Goal: Information Seeking & Learning: Learn about a topic

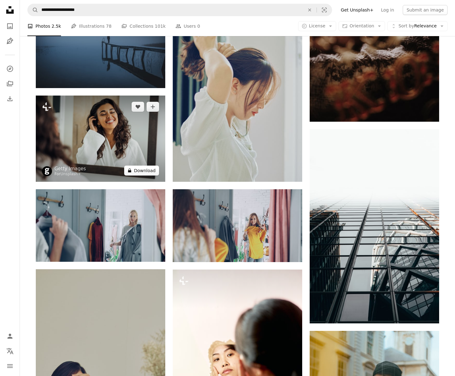
scroll to position [2572, 0]
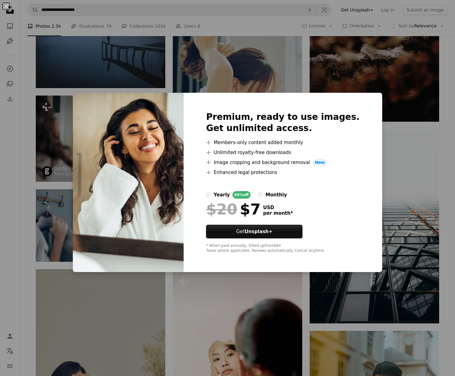
click at [373, 133] on div "An X shape Premium, ready to use images. Get unlimited access. A plus sign Memb…" at bounding box center [227, 188] width 455 height 376
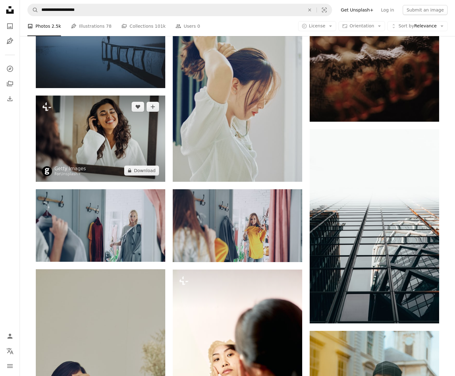
click at [117, 124] on img at bounding box center [100, 139] width 129 height 86
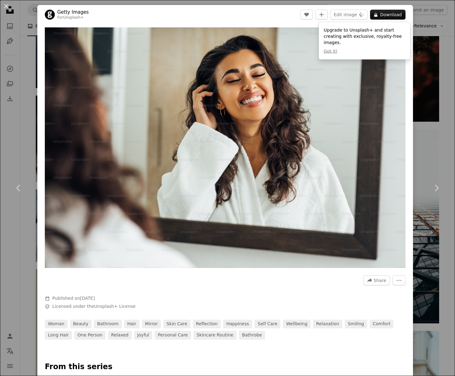
click at [268, 22] on header "Getty Images For Unsplash+ A heart A plus sign Edit image Plus sign for Unsplas…" at bounding box center [224, 14] width 375 height 19
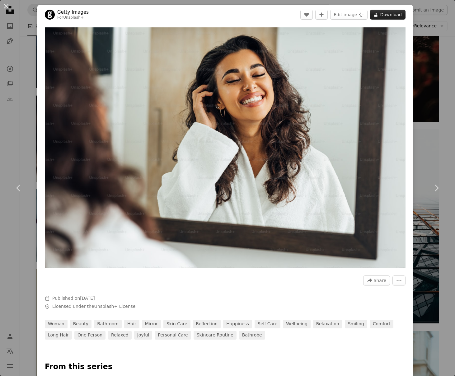
click at [378, 13] on icon "A lock" at bounding box center [375, 14] width 5 height 5
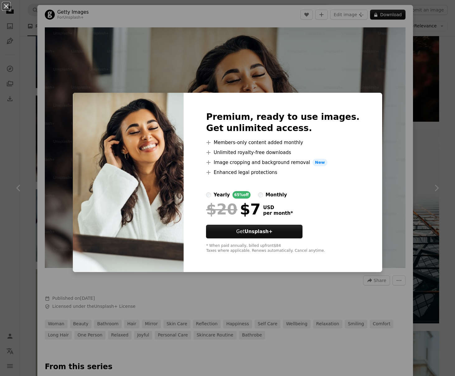
click at [447, 109] on div "An X shape Premium, ready to use images. Get unlimited access. A plus sign Memb…" at bounding box center [227, 188] width 455 height 376
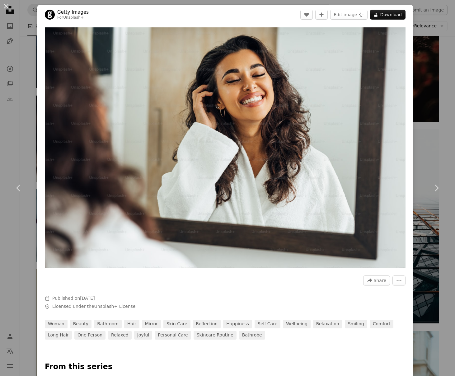
click at [444, 108] on div "An X shape Chevron left Chevron right Getty Images For Unsplash+ A heart A plus…" at bounding box center [227, 188] width 455 height 376
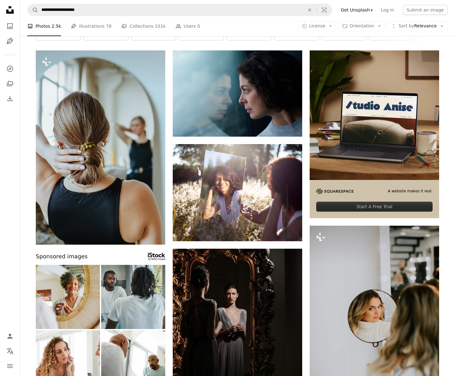
scroll to position [37, 0]
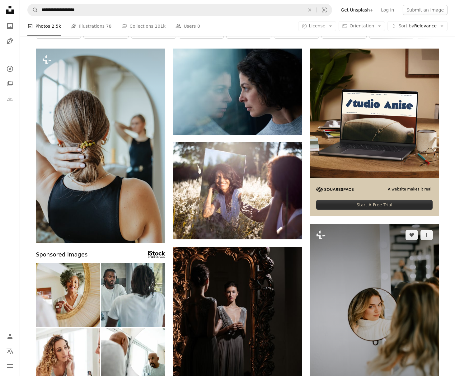
click at [385, 249] on img at bounding box center [374, 321] width 129 height 194
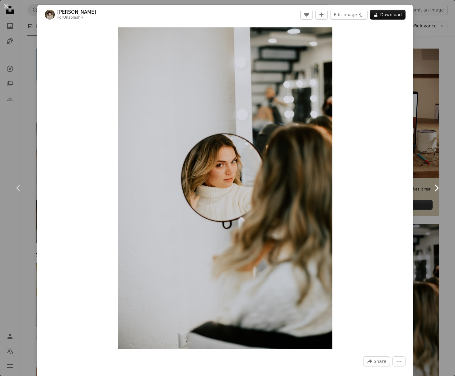
click at [432, 202] on link "Chevron right" at bounding box center [435, 188] width 37 height 60
click at [426, 201] on link "Chevron right" at bounding box center [435, 188] width 37 height 60
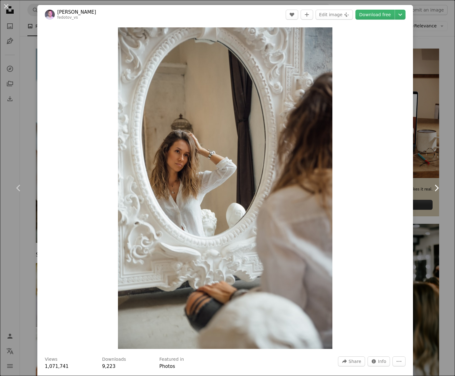
click at [427, 159] on link "Chevron right" at bounding box center [435, 188] width 37 height 60
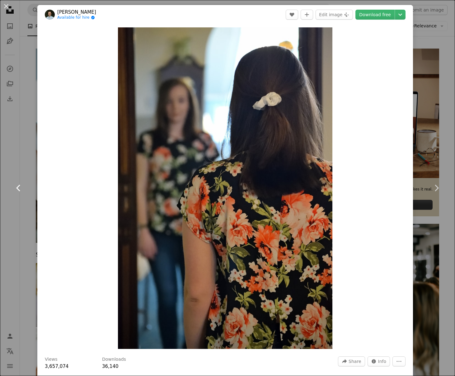
click at [20, 186] on icon "Chevron left" at bounding box center [19, 188] width 10 height 10
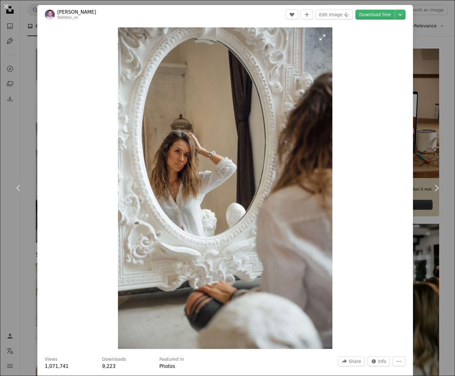
scroll to position [0, 0]
click at [438, 42] on div "An X shape Chevron left Chevron right [PERSON_NAME] fedotov_vs A heart A plus s…" at bounding box center [227, 188] width 455 height 376
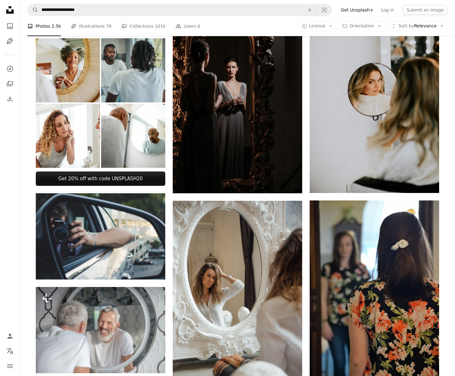
scroll to position [262, 0]
